Goal: Find specific page/section: Find specific page/section

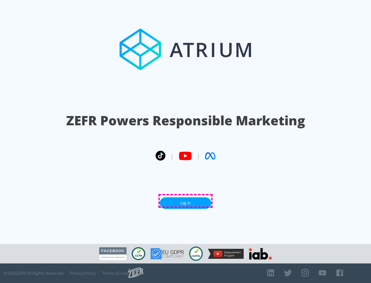
click at [185, 201] on link "Log In" at bounding box center [186, 204] width 52 height 12
